Goal: Task Accomplishment & Management: Complete application form

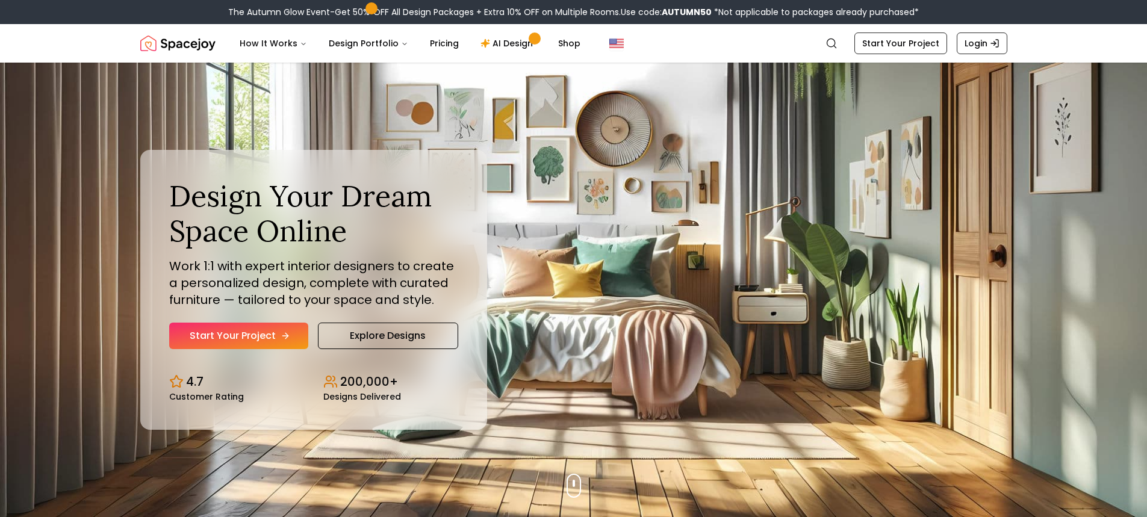
click at [229, 326] on link "Start Your Project" at bounding box center [238, 336] width 139 height 26
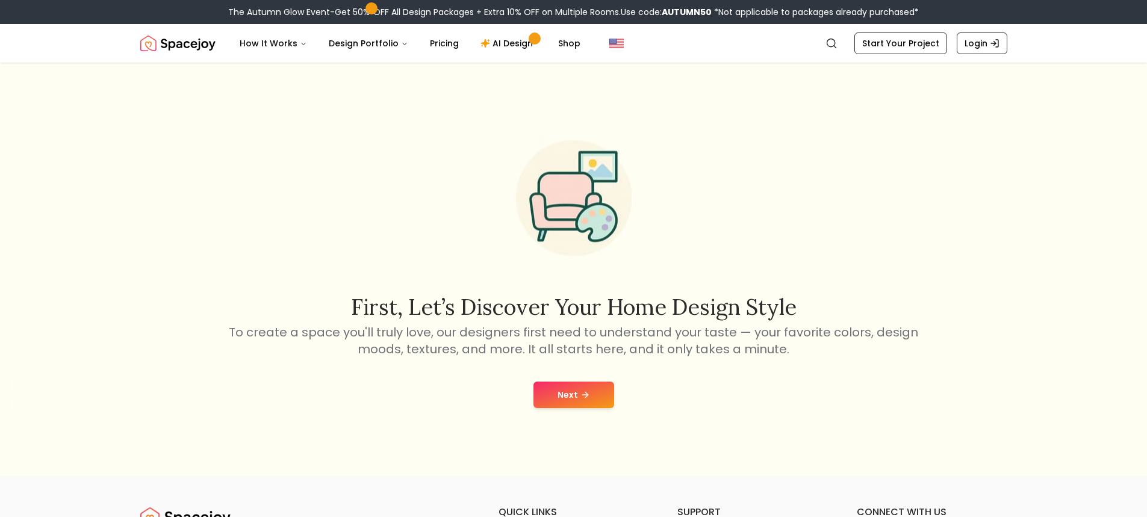
click at [553, 378] on div "Next" at bounding box center [574, 395] width 1128 height 46
click at [552, 385] on button "Next" at bounding box center [574, 395] width 81 height 26
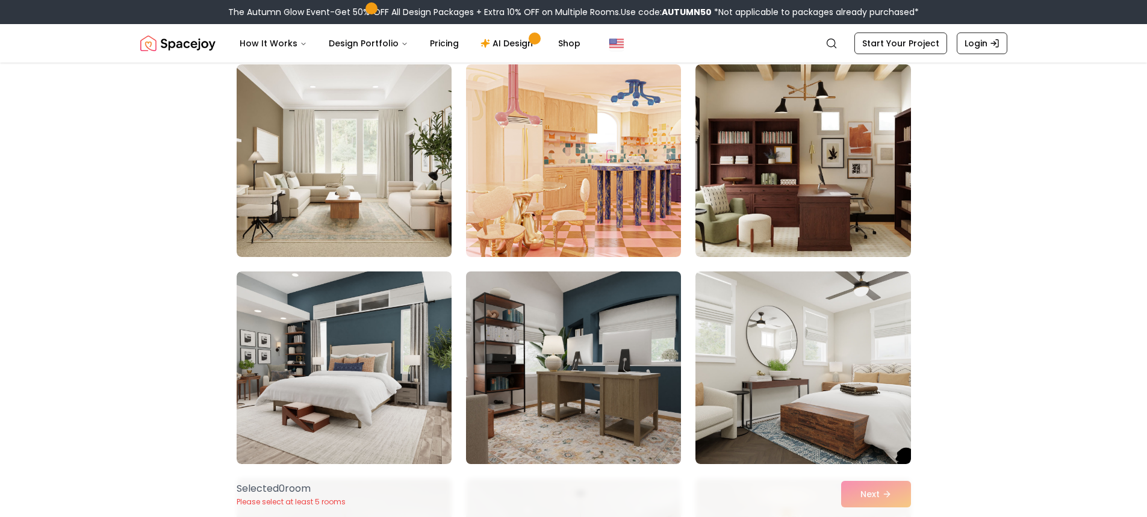
scroll to position [120, 0]
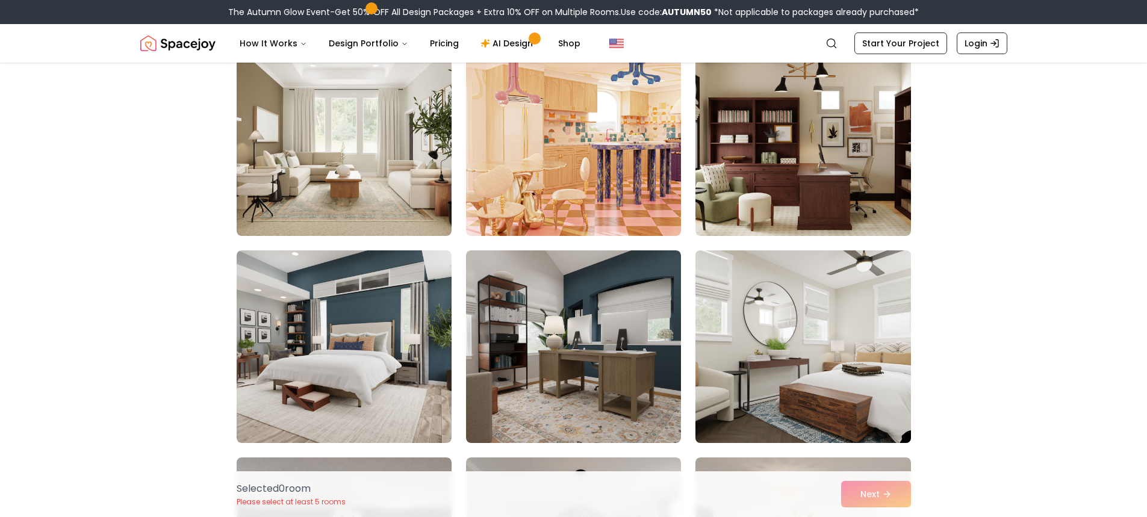
click at [729, 315] on img at bounding box center [803, 347] width 226 height 202
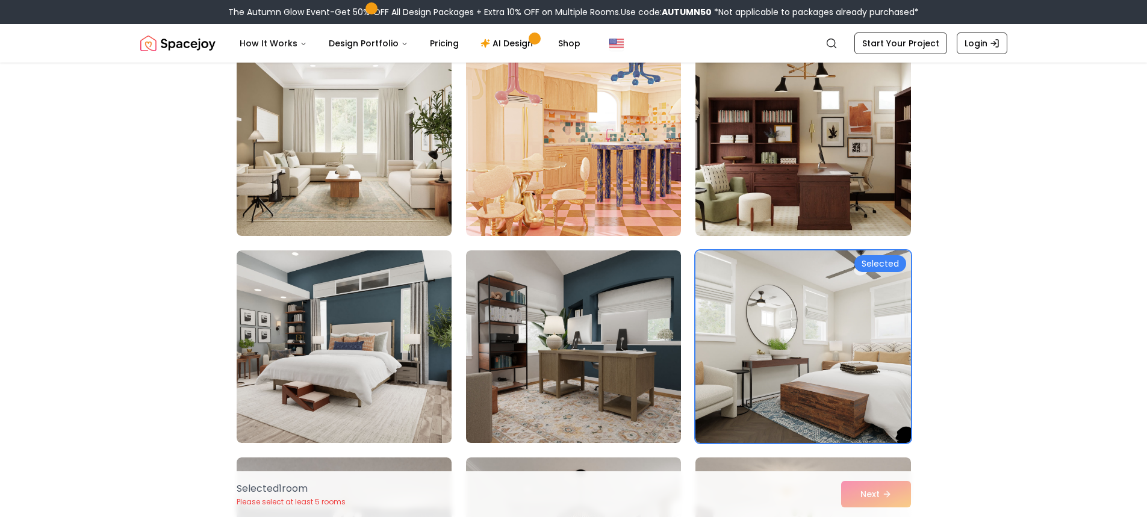
click at [871, 488] on div "Selected 1 room Please select at least 5 rooms Next" at bounding box center [574, 495] width 694 height 46
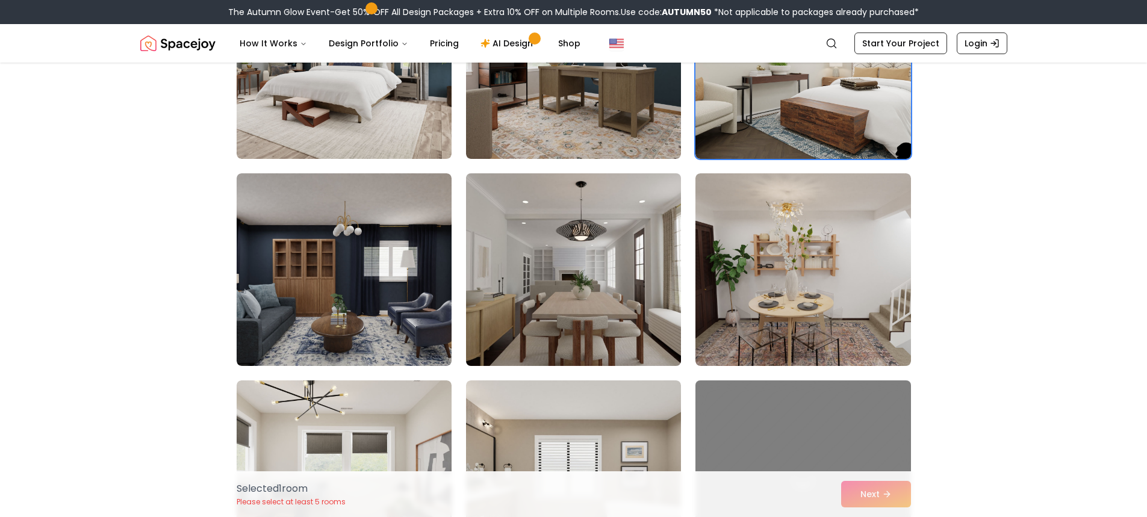
scroll to position [422, 0]
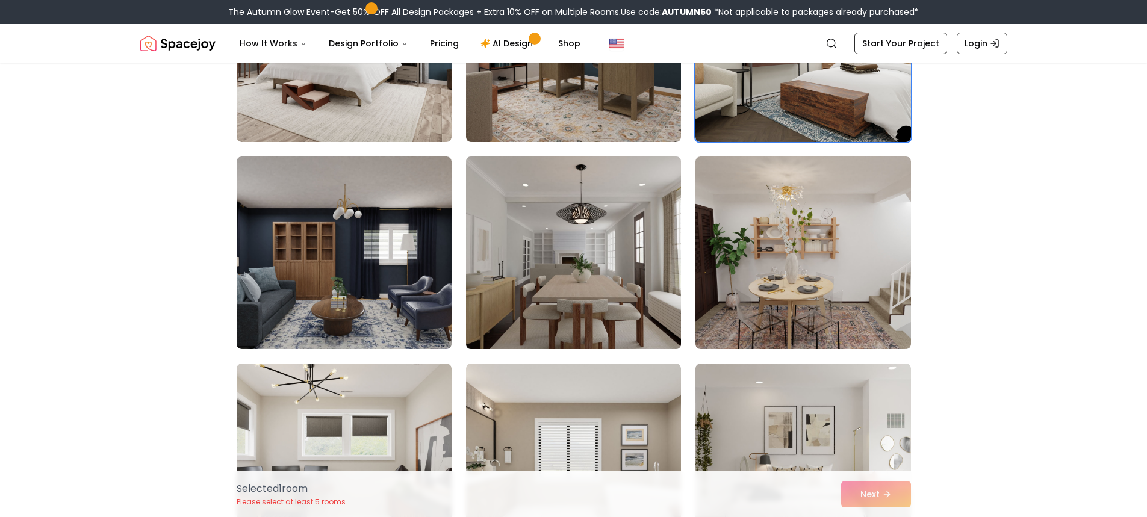
click at [496, 277] on img at bounding box center [574, 253] width 226 height 202
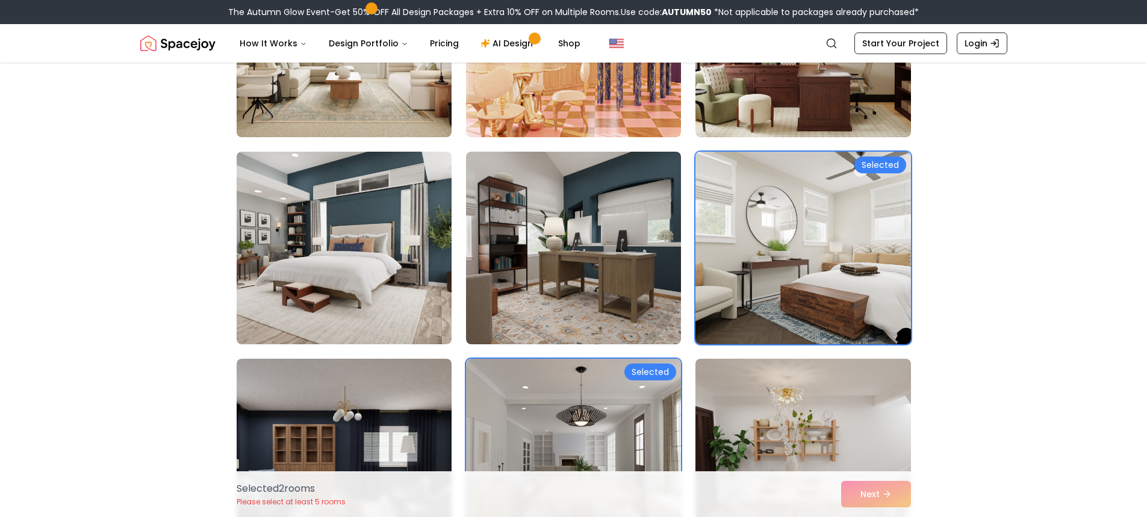
scroll to position [241, 0]
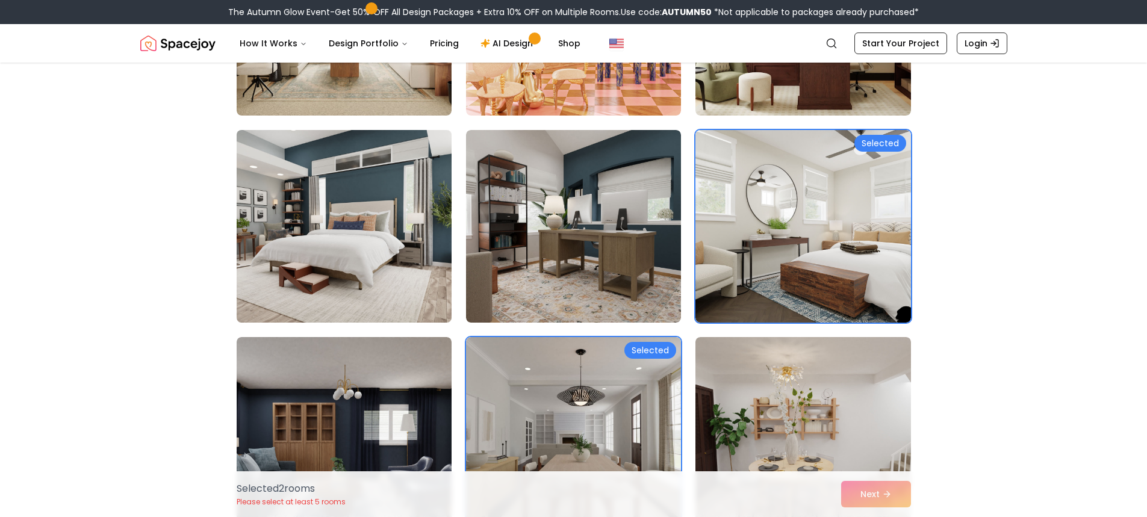
click at [415, 244] on img at bounding box center [344, 226] width 226 height 202
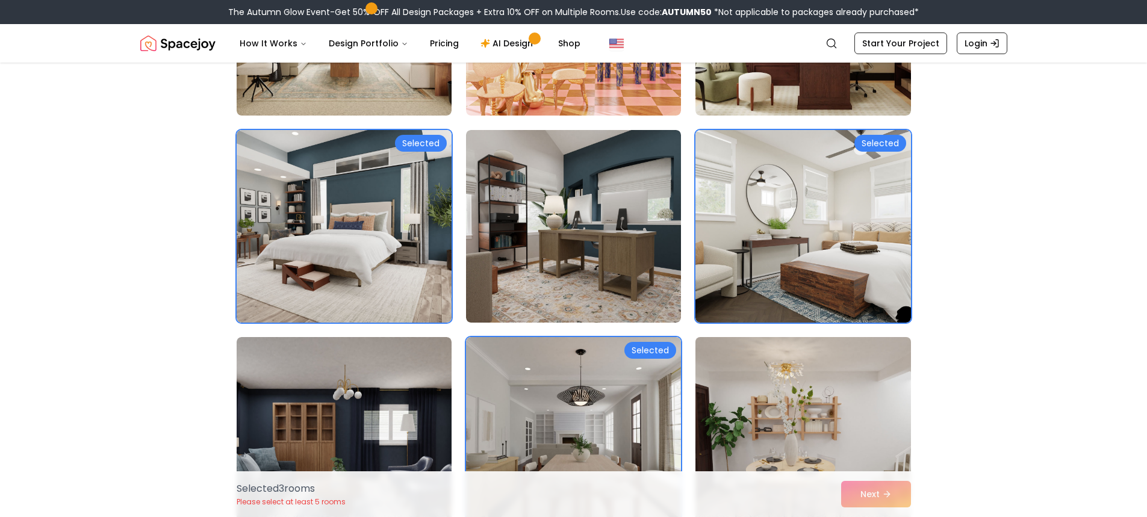
click at [802, 442] on img at bounding box center [803, 433] width 226 height 202
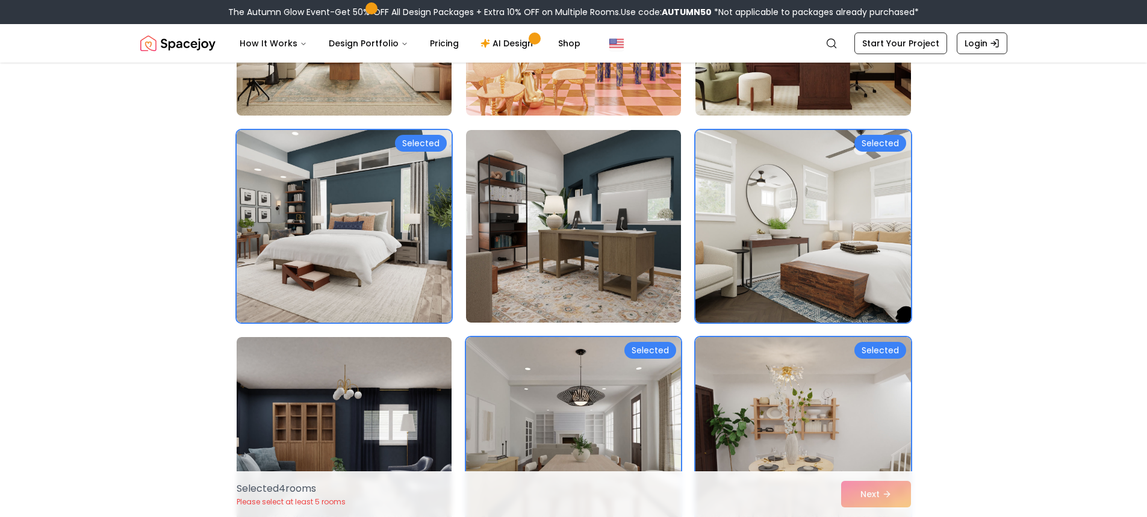
click at [413, 83] on img at bounding box center [344, 19] width 226 height 202
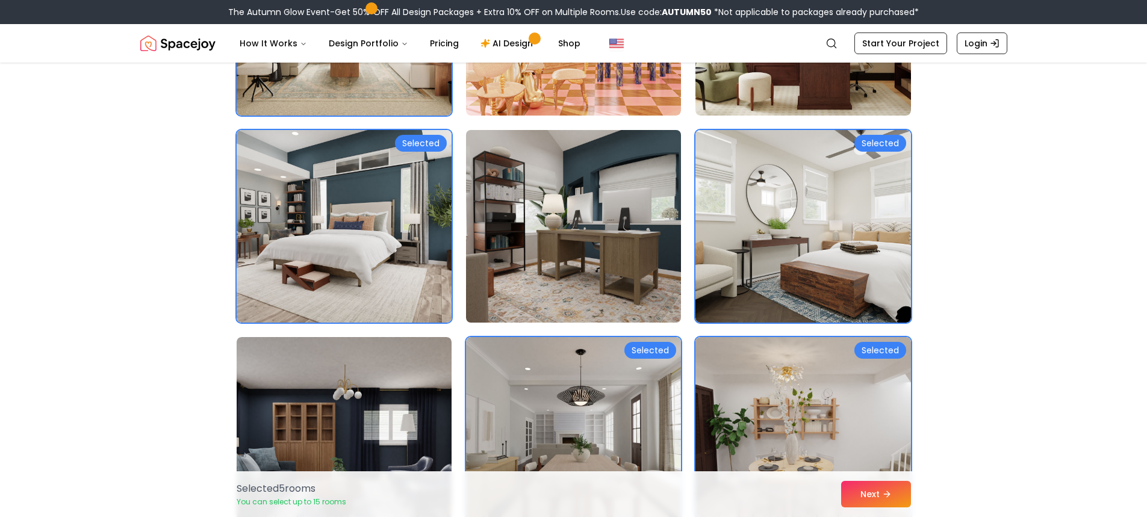
click at [535, 182] on img at bounding box center [574, 226] width 226 height 202
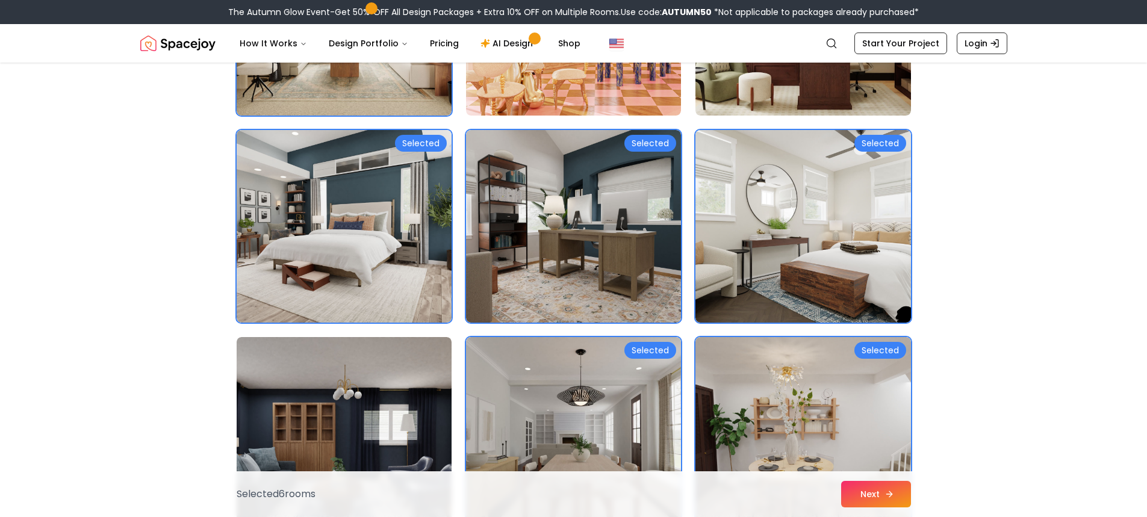
click at [865, 493] on button "Next" at bounding box center [876, 494] width 70 height 26
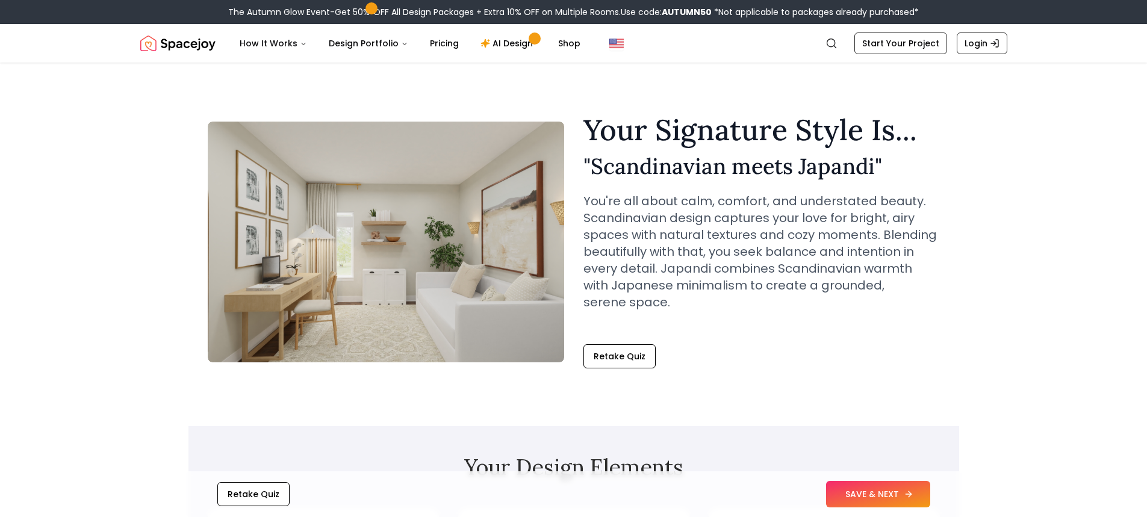
click at [897, 491] on button "SAVE & NEXT" at bounding box center [878, 494] width 104 height 26
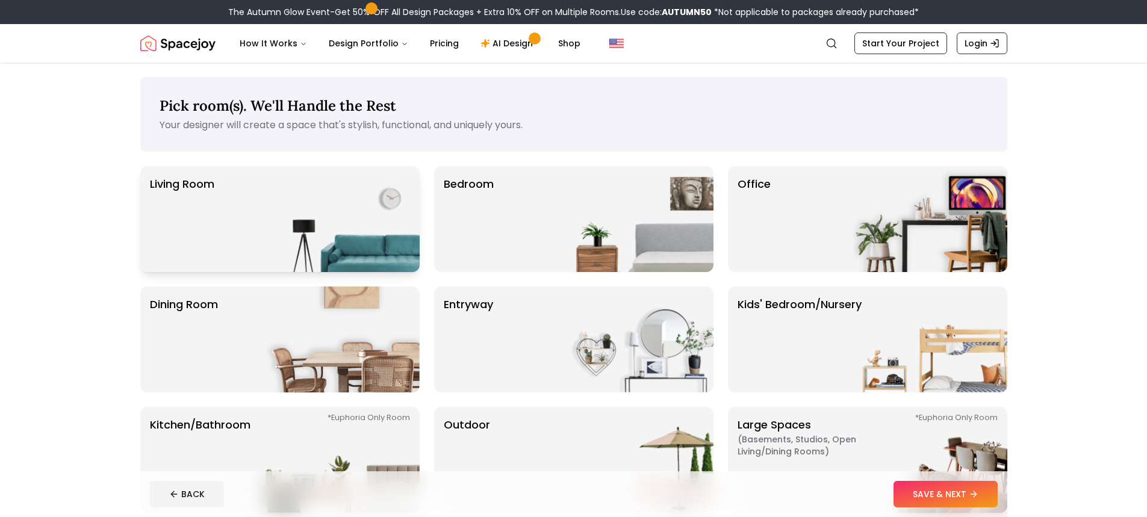
click at [219, 199] on div "Living Room" at bounding box center [279, 219] width 279 height 106
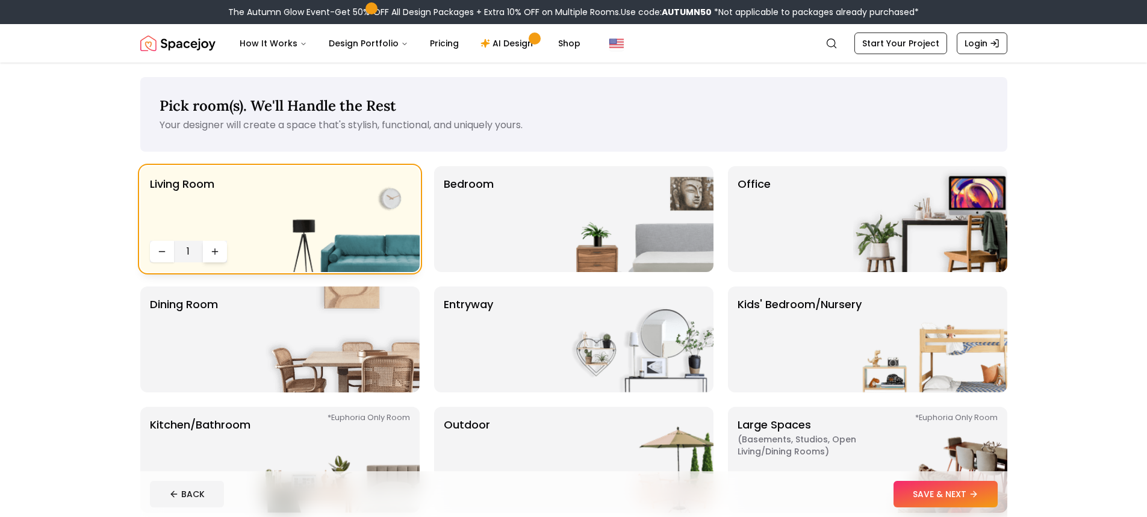
click at [219, 256] on icon "Increase quantity" at bounding box center [215, 252] width 10 height 10
click at [920, 499] on button "SAVE & NEXT" at bounding box center [946, 494] width 104 height 26
